Goal: Information Seeking & Learning: Find specific fact

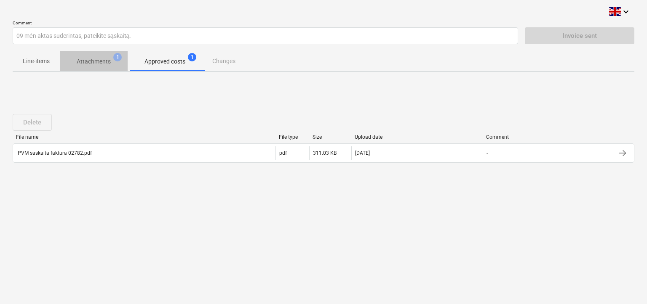
click at [99, 60] on p "Attachments" at bounding box center [94, 61] width 34 height 9
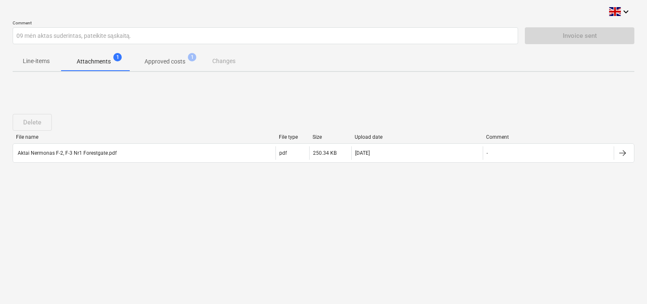
click at [177, 58] on p "Approved costs" at bounding box center [164, 61] width 41 height 9
click at [94, 58] on p "Attachments" at bounding box center [94, 61] width 34 height 9
click at [41, 59] on p "Line-items" at bounding box center [36, 61] width 27 height 9
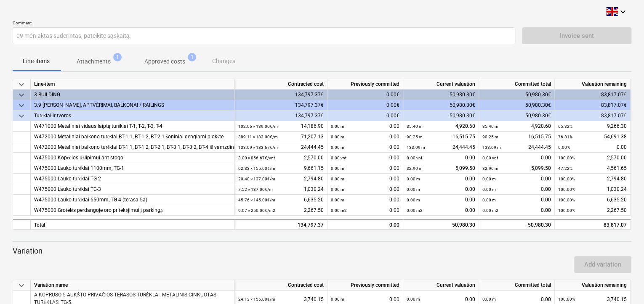
click at [107, 61] on p "Attachments" at bounding box center [94, 61] width 34 height 9
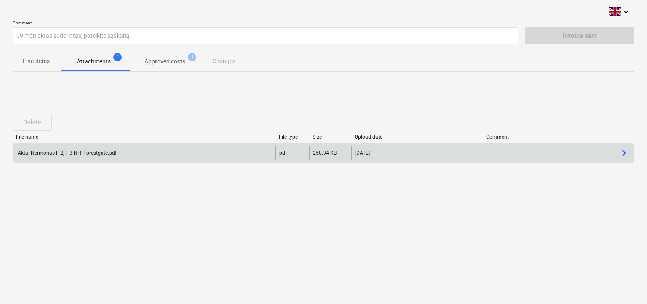
click at [107, 152] on div "Aktai Nermonas F-2, F-3 Nr1 Forestgate.pdf" at bounding box center [66, 153] width 100 height 6
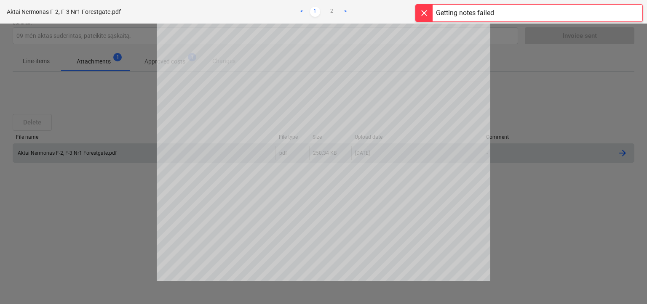
click at [426, 13] on div at bounding box center [424, 13] width 17 height 17
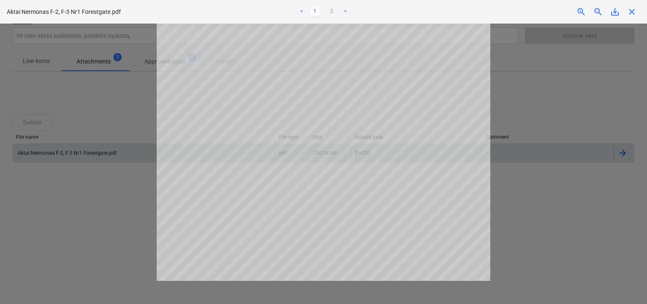
click at [344, 10] on link ">" at bounding box center [345, 12] width 10 height 10
click at [299, 9] on link "<" at bounding box center [301, 12] width 10 height 10
click at [539, 112] on div at bounding box center [323, 164] width 647 height 281
click at [633, 12] on span "close" at bounding box center [631, 12] width 10 height 10
